Goal: Find specific page/section: Find specific page/section

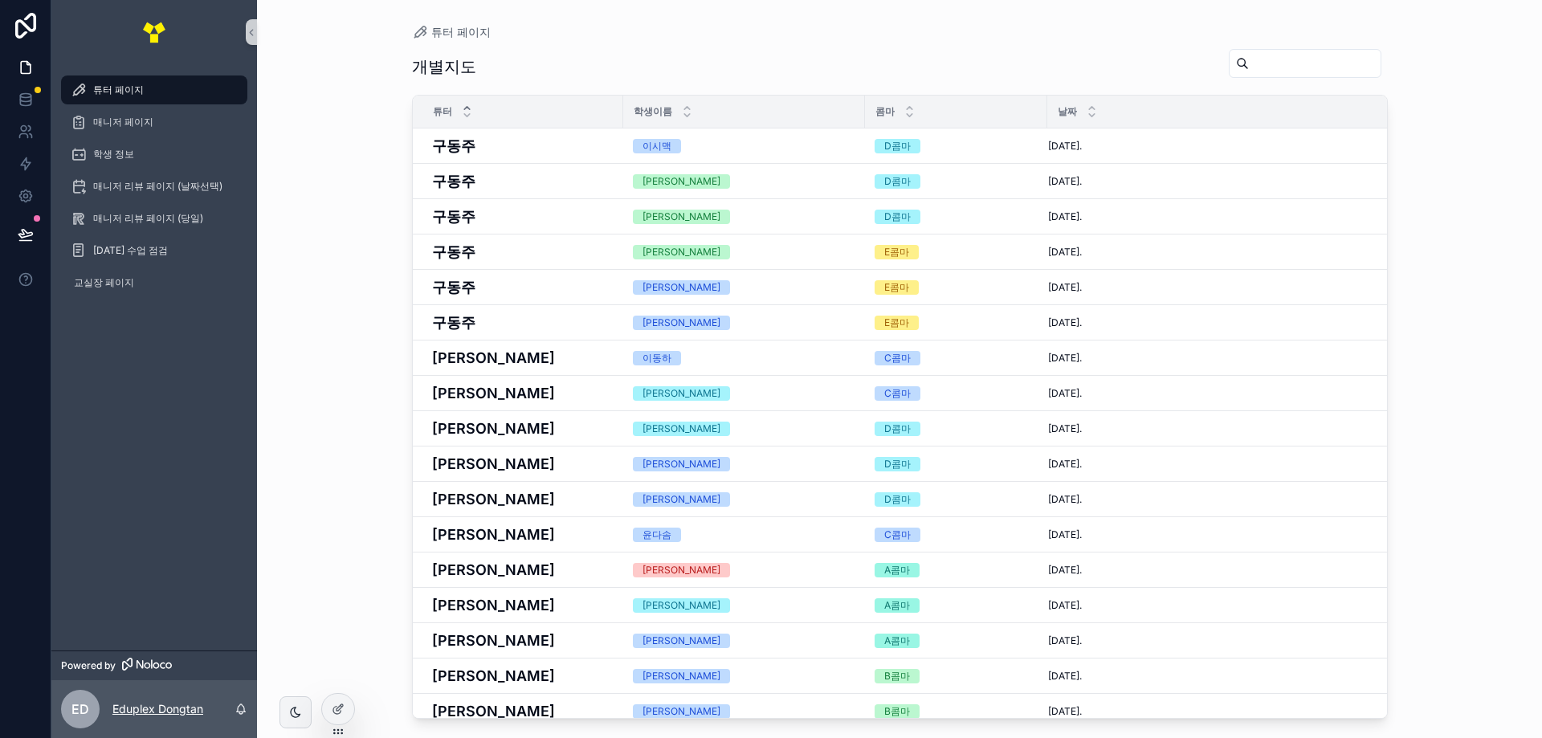
click at [134, 708] on p "Eduplex Dongtan" at bounding box center [157, 709] width 91 height 16
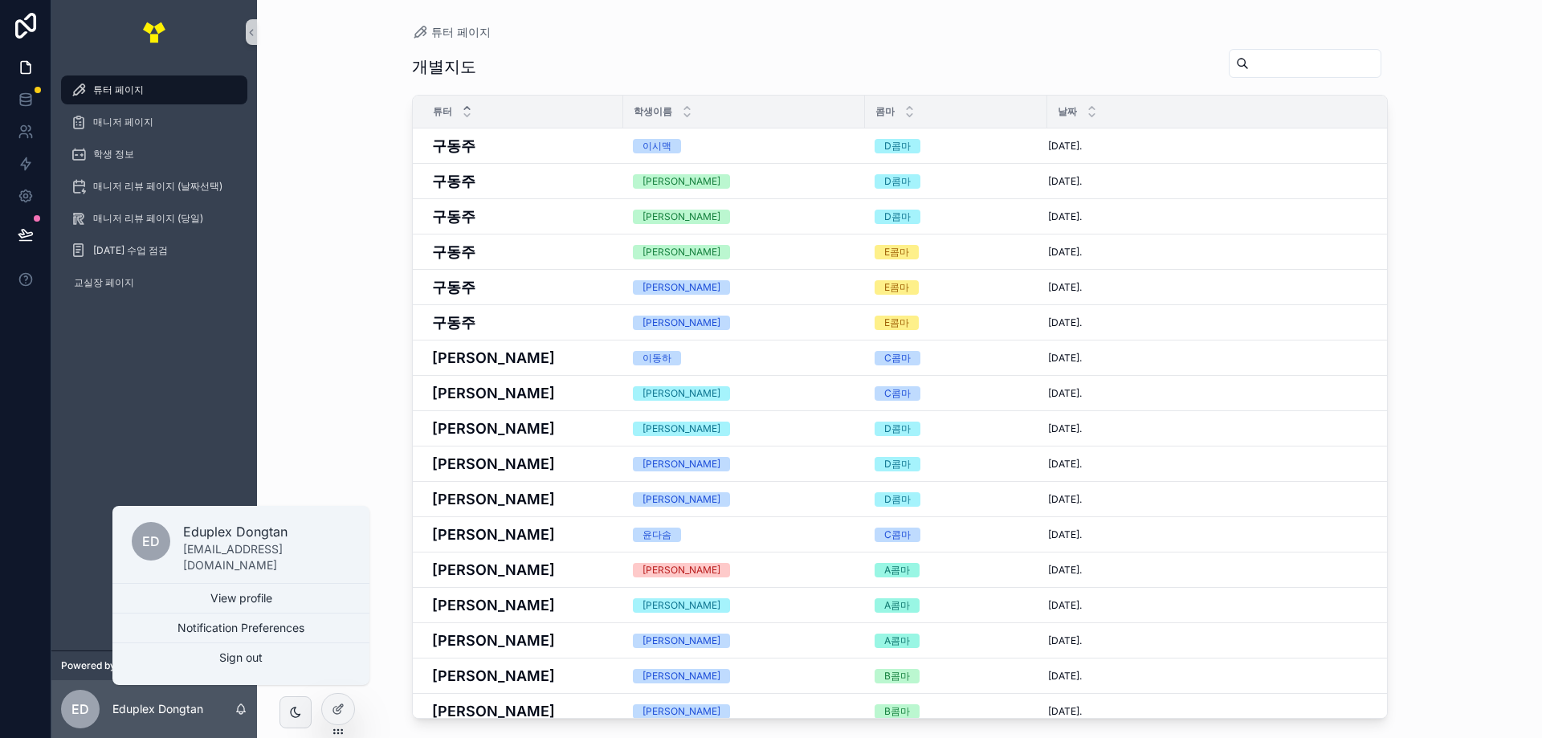
click at [87, 373] on div "튜터 페이지 매니저 페이지 학생 정보 매니저 리뷰 페이지 (날짜선택) 매니저 리뷰 페이지 (당일) [DATE] 수업 점검 교실장 페이지" at bounding box center [154, 357] width 206 height 586
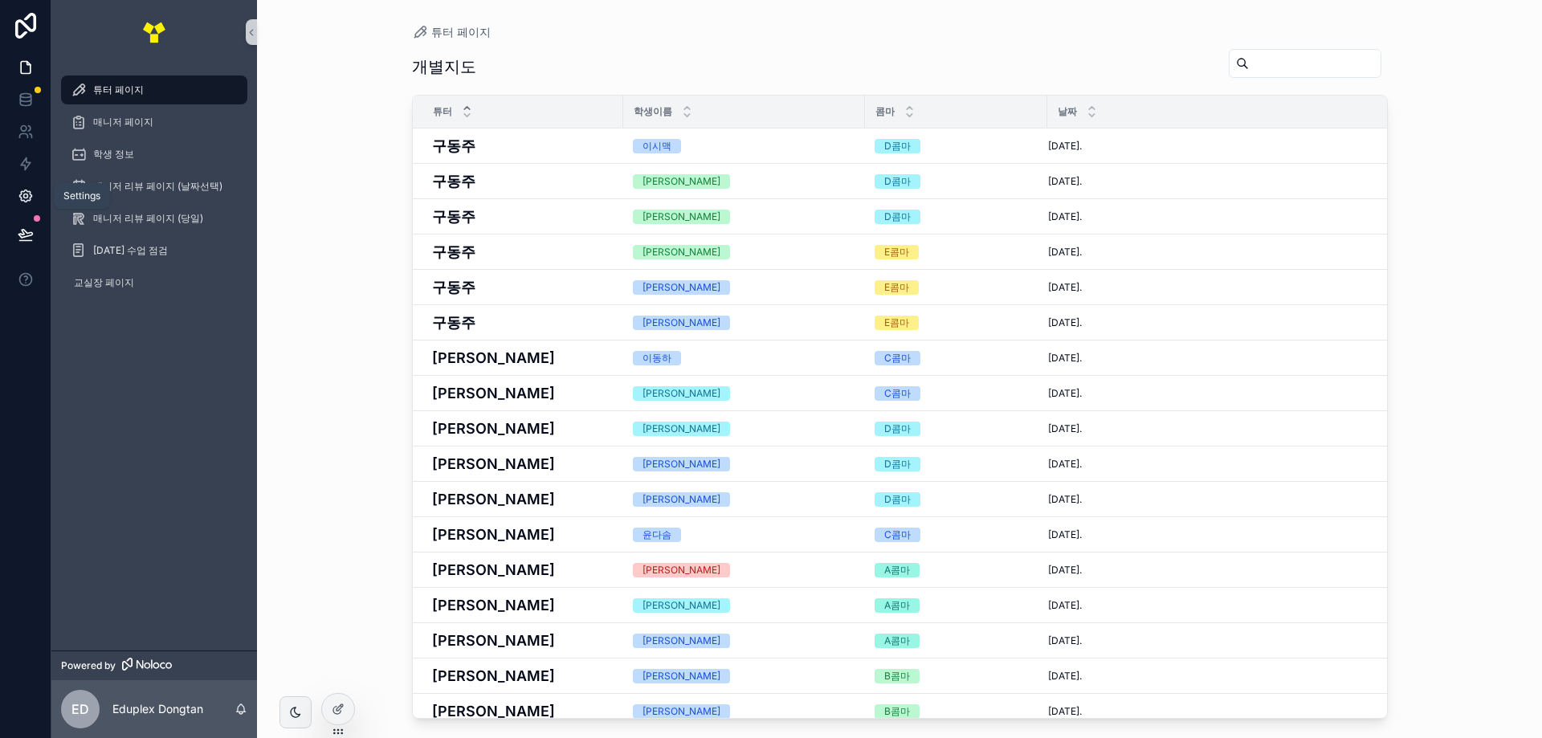
click at [11, 190] on link at bounding box center [25, 196] width 51 height 32
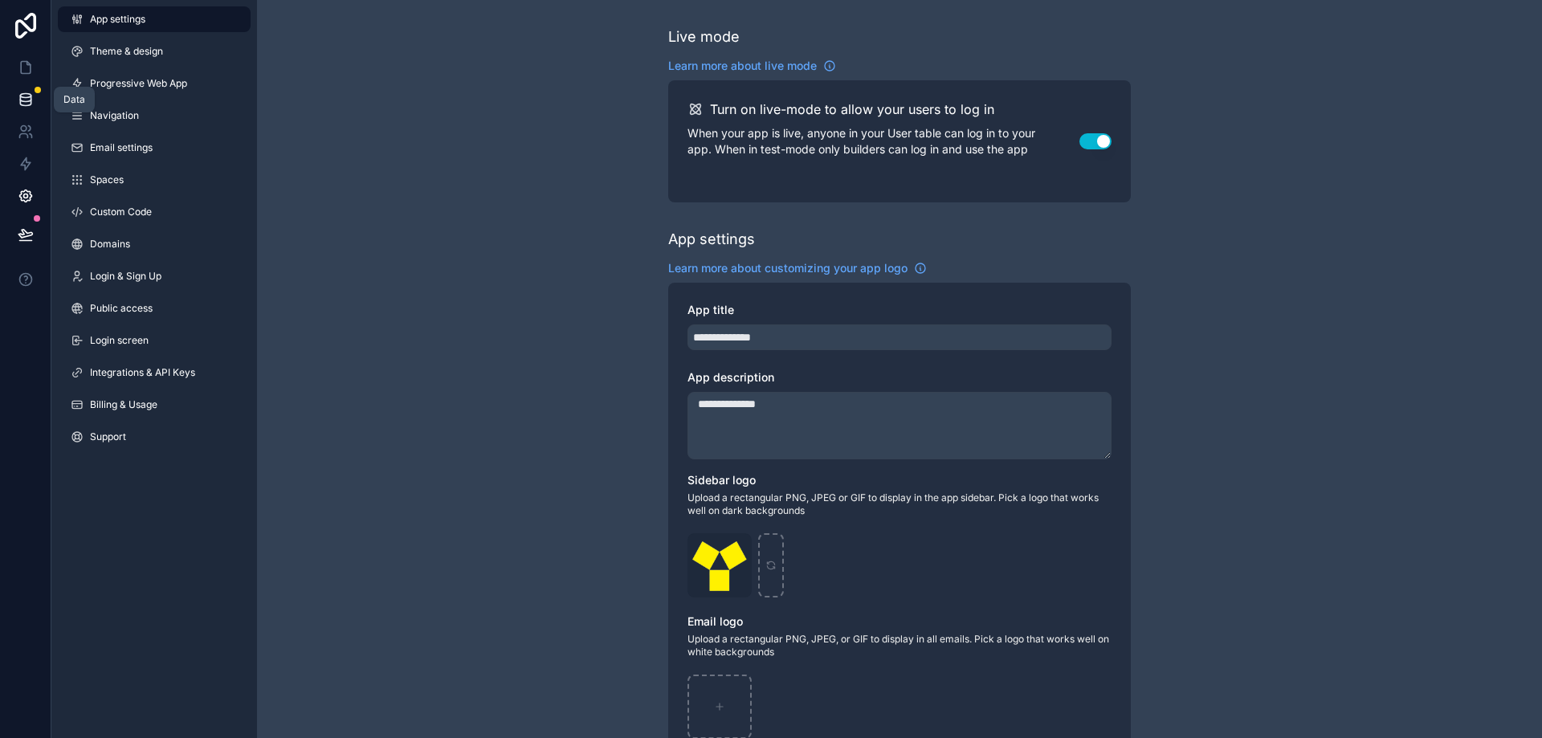
click at [25, 90] on link at bounding box center [25, 100] width 51 height 32
